Goal: Task Accomplishment & Management: Use online tool/utility

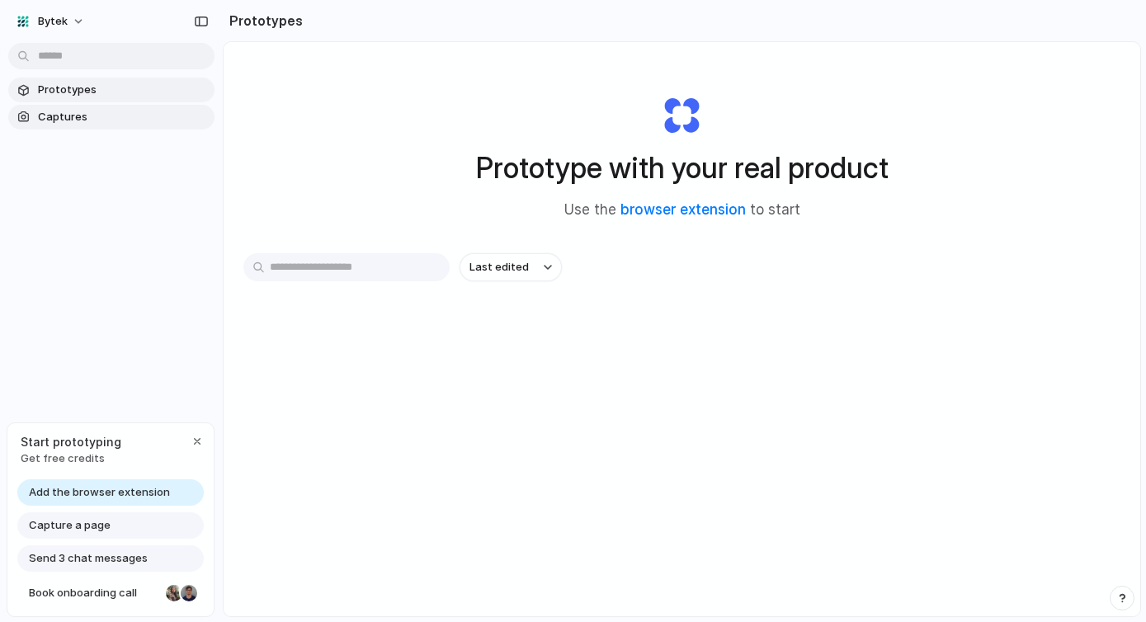
click at [89, 115] on span "Captures" at bounding box center [123, 117] width 170 height 17
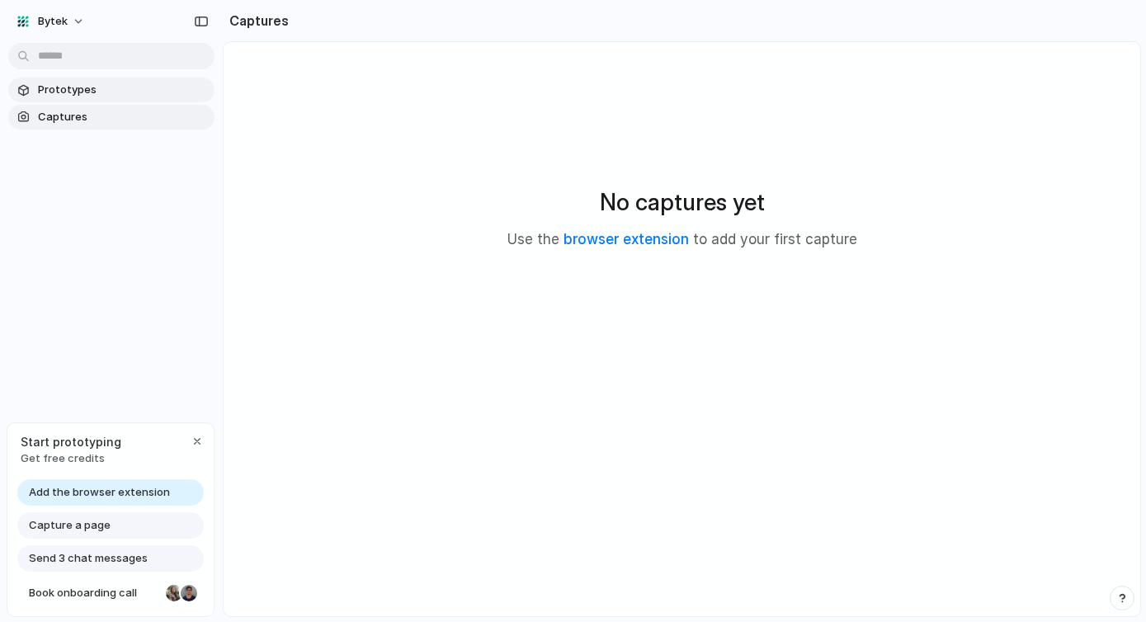
click at [86, 84] on span "Prototypes" at bounding box center [123, 90] width 170 height 17
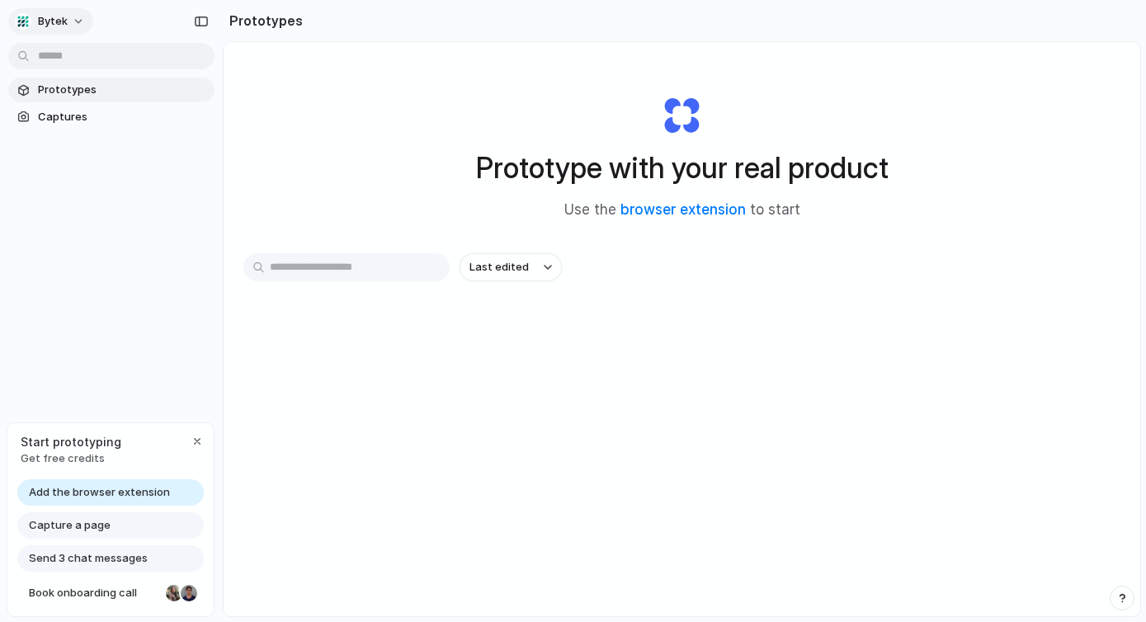
click at [67, 13] on button "Bytek" at bounding box center [50, 21] width 85 height 26
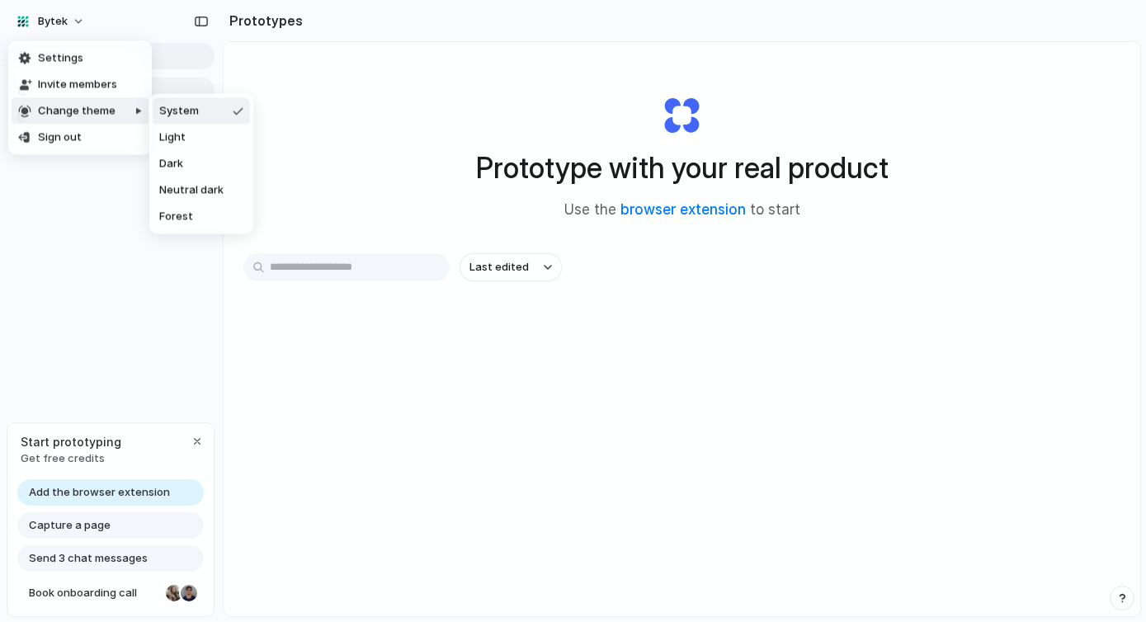
click at [110, 267] on div "Settings Invite members Change theme Sign out" at bounding box center [573, 311] width 1146 height 622
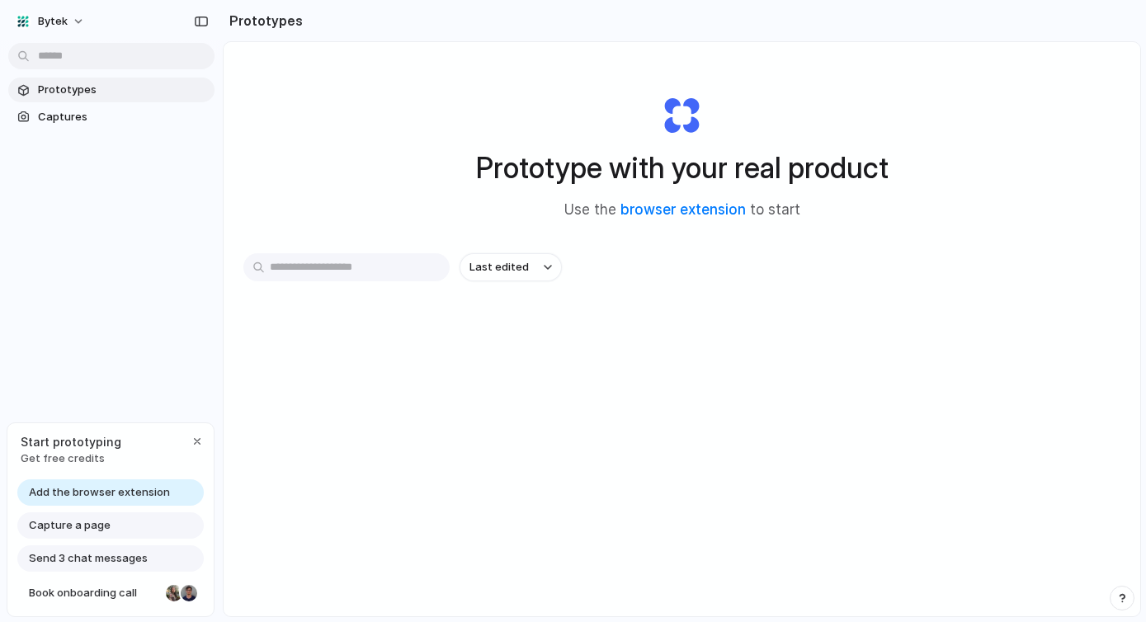
click at [130, 522] on div "Capture a page" at bounding box center [110, 525] width 186 height 26
click at [99, 529] on span "Capture a page" at bounding box center [70, 525] width 82 height 17
click at [197, 443] on div "button" at bounding box center [197, 441] width 13 height 13
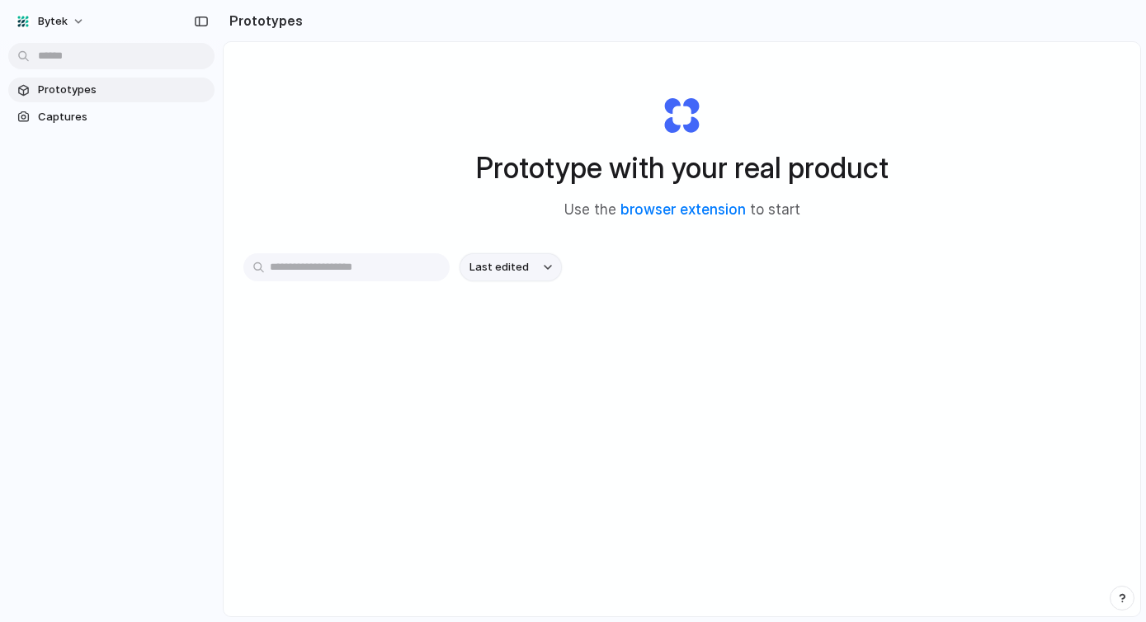
click at [527, 278] on button "Last edited" at bounding box center [511, 267] width 102 height 28
click at [761, 335] on div "Last edited Last created Alphabetical" at bounding box center [573, 311] width 1146 height 622
click at [702, 210] on link "browser extension" at bounding box center [682, 209] width 125 height 17
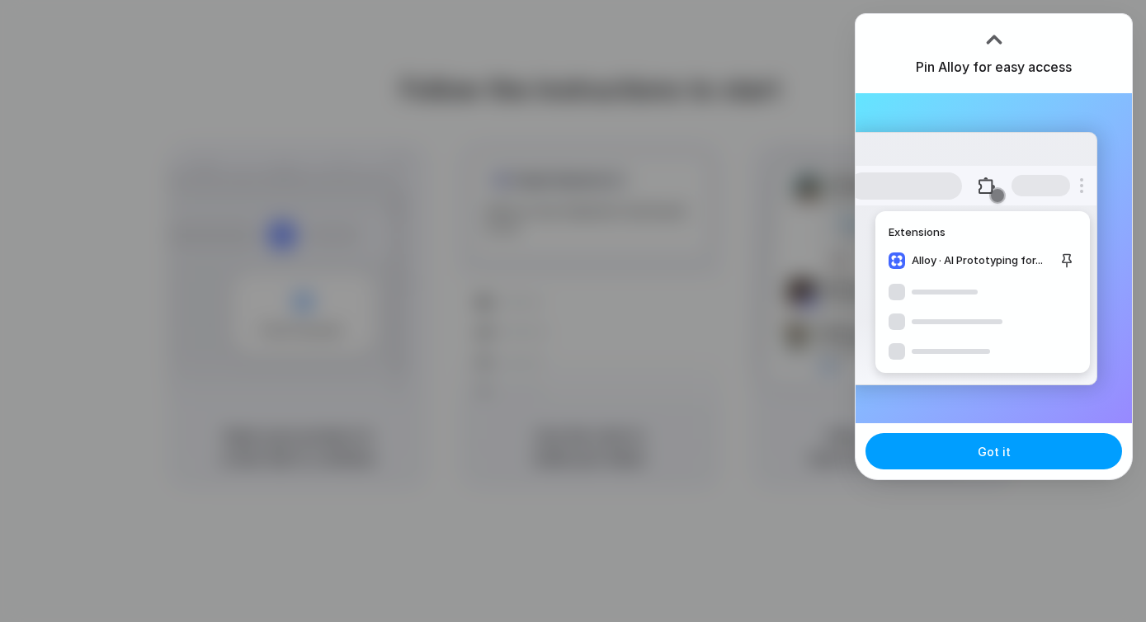
click at [980, 457] on span "Got it" at bounding box center [994, 451] width 33 height 17
